Goal: Task Accomplishment & Management: Manage account settings

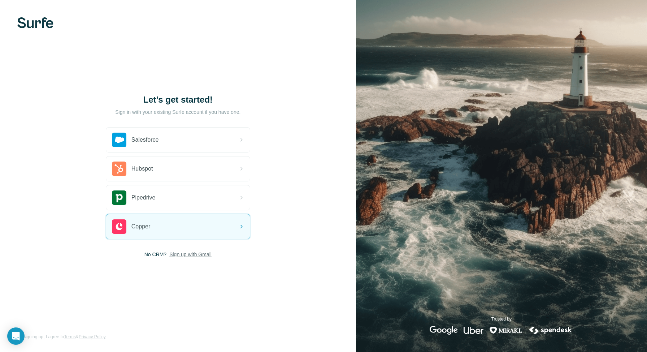
click at [186, 257] on span "Sign up with Gmail" at bounding box center [190, 254] width 42 height 7
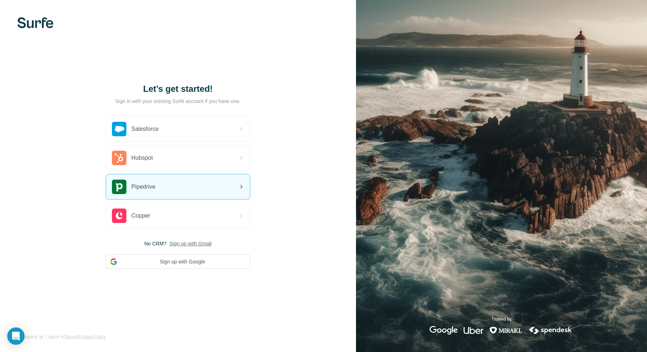
click at [170, 191] on div "Pipedrive" at bounding box center [178, 186] width 144 height 25
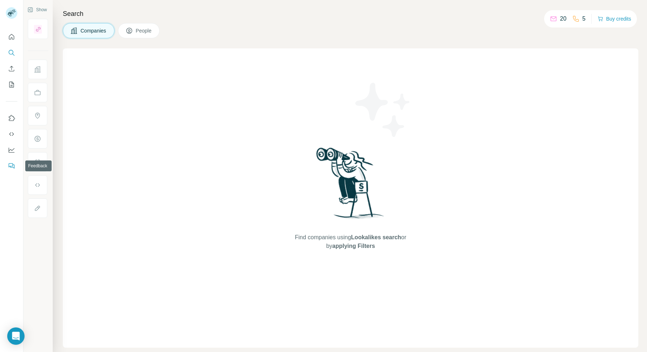
click at [9, 166] on icon "Feedback" at bounding box center [11, 165] width 4 height 4
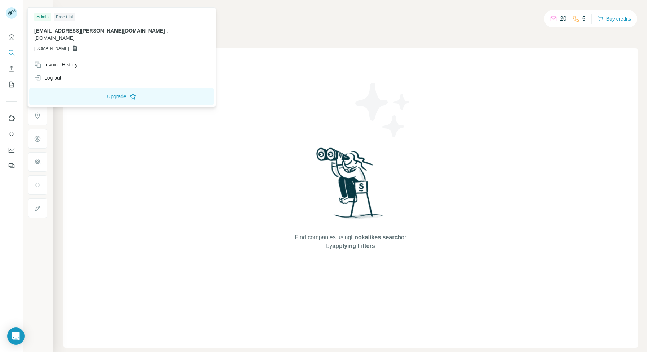
click at [11, 15] on rect at bounding box center [12, 13] width 12 height 12
click at [10, 161] on button "Feedback" at bounding box center [12, 165] width 12 height 13
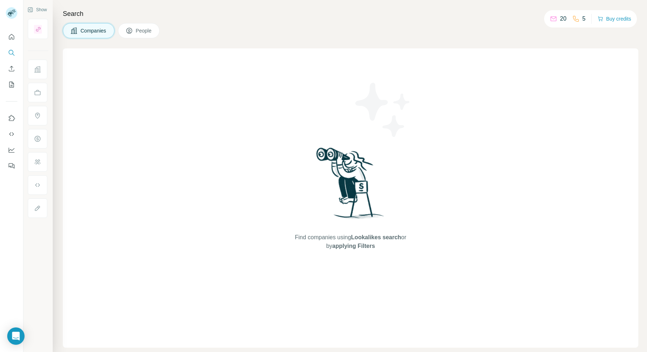
click at [561, 18] on p "20" at bounding box center [563, 18] width 6 height 9
click at [554, 19] on icon at bounding box center [553, 18] width 7 height 7
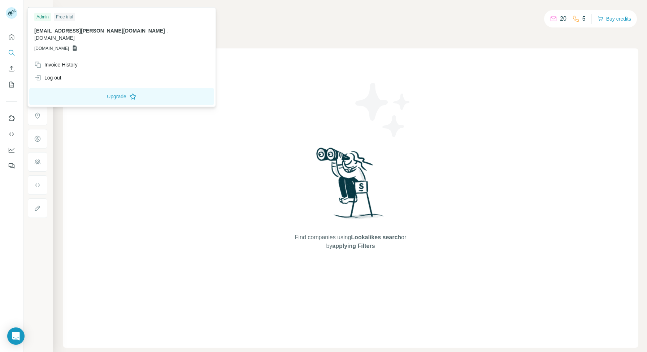
click at [12, 17] on rect at bounding box center [12, 13] width 12 height 12
click at [51, 61] on div "Invoice History" at bounding box center [55, 64] width 43 height 7
click at [57, 61] on div "Invoice History" at bounding box center [55, 64] width 43 height 7
click at [69, 61] on div "Invoice History" at bounding box center [55, 64] width 43 height 7
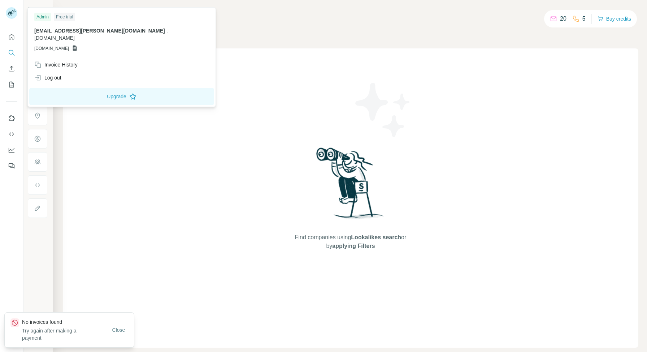
click at [281, 56] on div "Find companies using Lookalikes search or by applying Filters" at bounding box center [350, 197] width 575 height 299
click at [12, 14] on rect at bounding box center [12, 13] width 12 height 12
click at [73, 71] on div "Log out" at bounding box center [121, 77] width 183 height 13
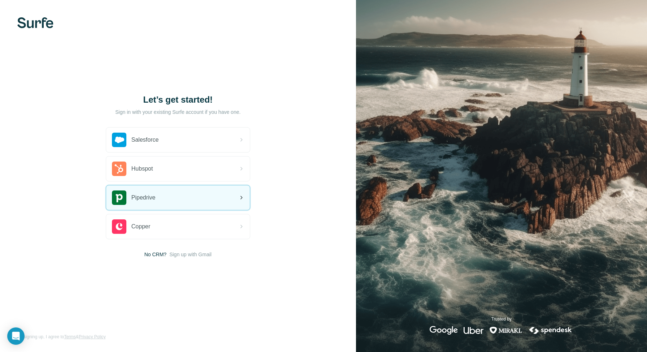
click at [179, 203] on div "Pipedrive" at bounding box center [178, 197] width 144 height 25
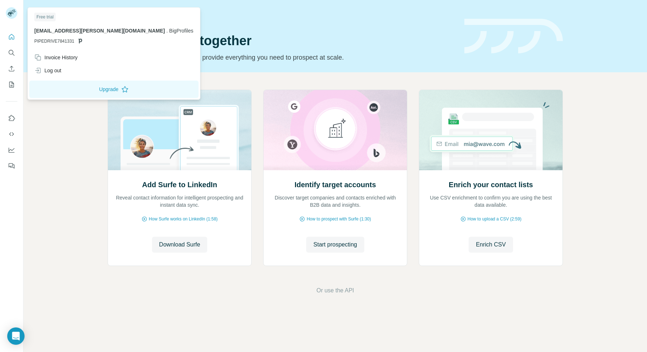
click at [10, 16] on rect at bounding box center [12, 13] width 12 height 12
click at [38, 138] on div "Add Surfe to LinkedIn Reveal contact information for intelligent prospecting an…" at bounding box center [334, 192] width 623 height 240
click at [11, 16] on icon at bounding box center [11, 14] width 6 height 4
click at [8, 13] on icon at bounding box center [11, 14] width 6 height 4
click at [70, 181] on div "Add Surfe to LinkedIn Reveal contact information for intelligent prospecting an…" at bounding box center [334, 192] width 623 height 240
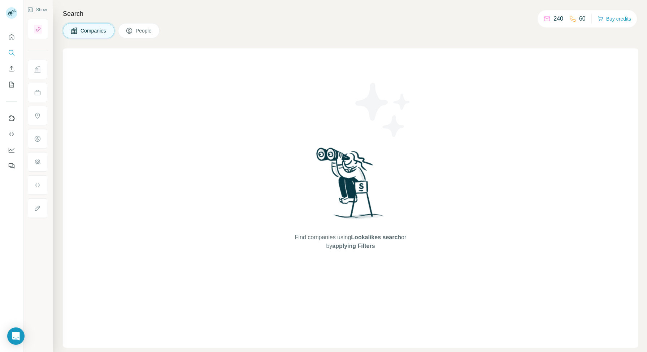
click at [579, 19] on p "60" at bounding box center [582, 18] width 6 height 9
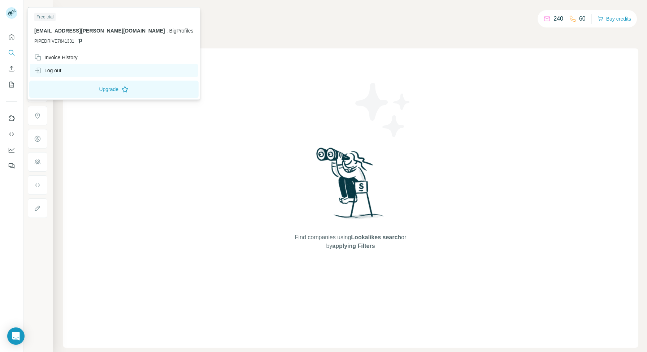
click at [47, 70] on div "Log out" at bounding box center [47, 70] width 27 height 7
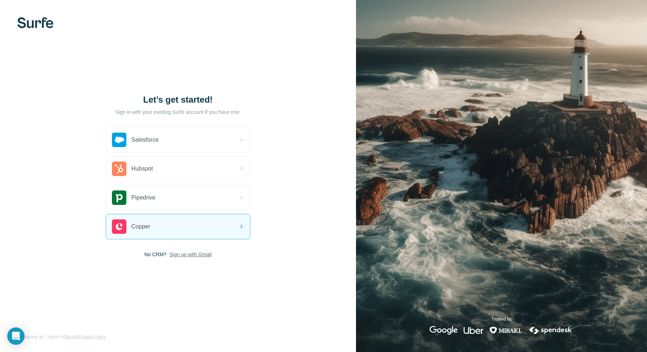
click at [189, 254] on span "Sign up with Gmail" at bounding box center [190, 254] width 42 height 7
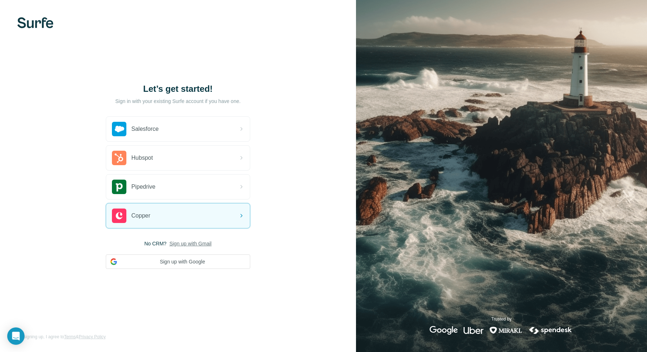
click at [178, 239] on div "Salesforce Hubspot Pipedrive Copper No CRM? Sign up with Gmail Sign up with Goo…" at bounding box center [178, 192] width 144 height 152
click at [180, 241] on span "Sign up with Gmail" at bounding box center [190, 243] width 42 height 7
